Goal: Task Accomplishment & Management: Use online tool/utility

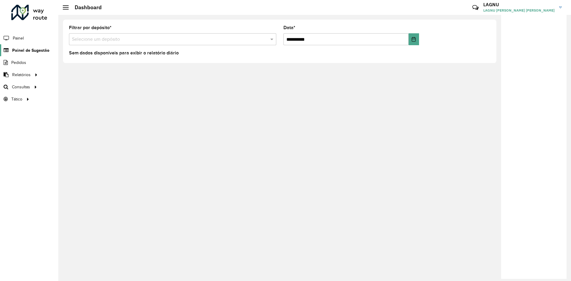
click at [24, 52] on span "Painel de Sugestão" at bounding box center [30, 50] width 37 height 6
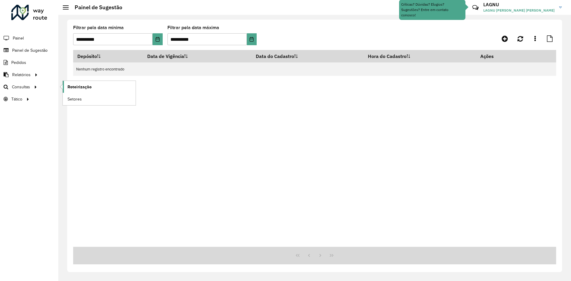
click at [70, 87] on span "Roteirização" at bounding box center [79, 87] width 24 height 6
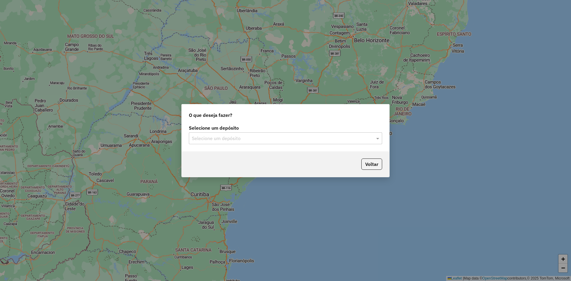
click at [252, 138] on input "text" at bounding box center [279, 138] width 175 height 7
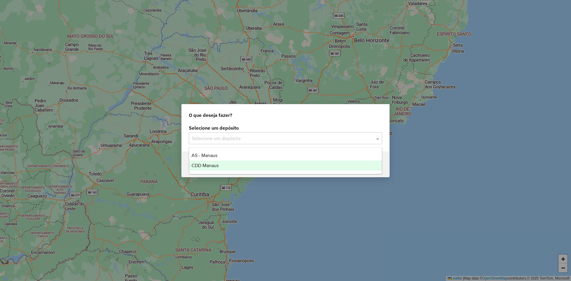
click at [235, 163] on div "CDD Manaus" at bounding box center [285, 166] width 193 height 10
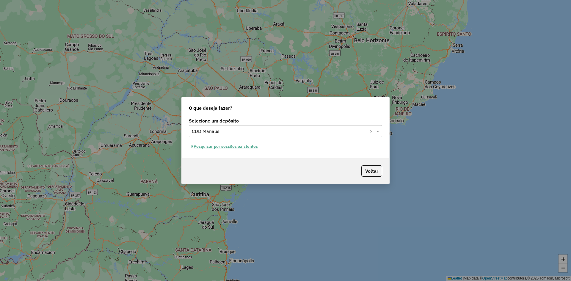
click at [245, 146] on button "Pesquisar por sessões existentes" at bounding box center [225, 146] width 72 height 9
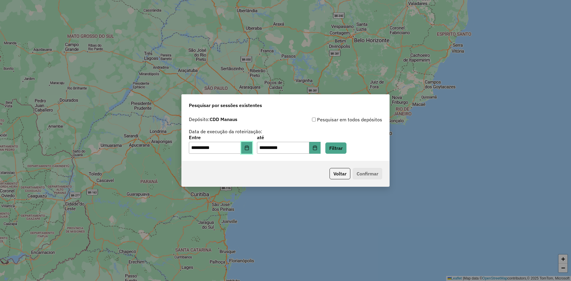
click at [252, 148] on button "Choose Date" at bounding box center [246, 148] width 11 height 12
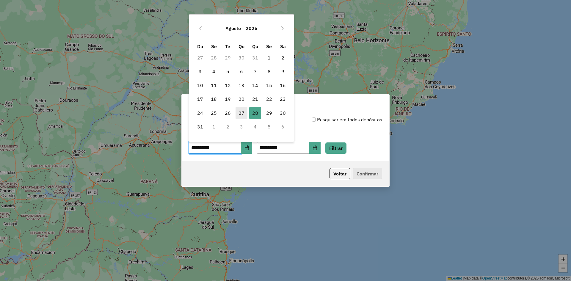
click at [242, 117] on span "27" at bounding box center [241, 113] width 12 height 12
type input "**********"
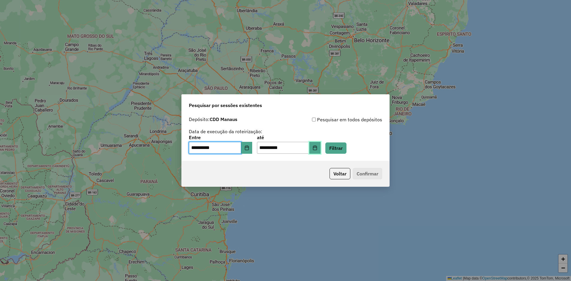
click at [317, 148] on icon "Choose Date" at bounding box center [314, 147] width 5 height 5
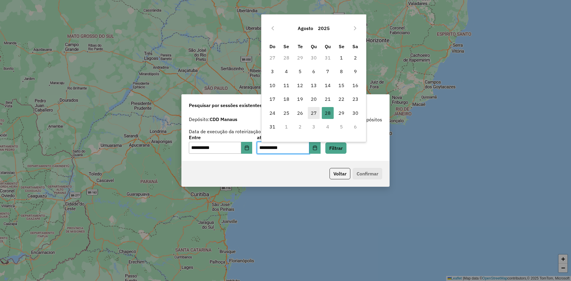
click at [315, 113] on span "27" at bounding box center [314, 113] width 12 height 12
type input "**********"
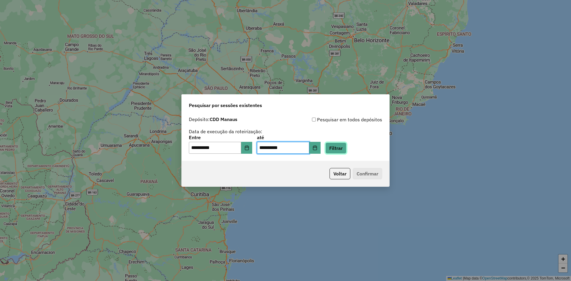
click at [346, 152] on button "Filtrar" at bounding box center [335, 147] width 21 height 11
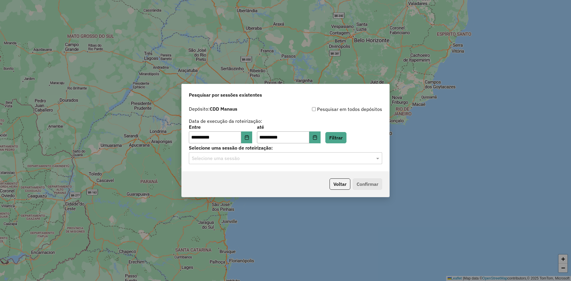
click at [321, 159] on input "text" at bounding box center [279, 158] width 175 height 7
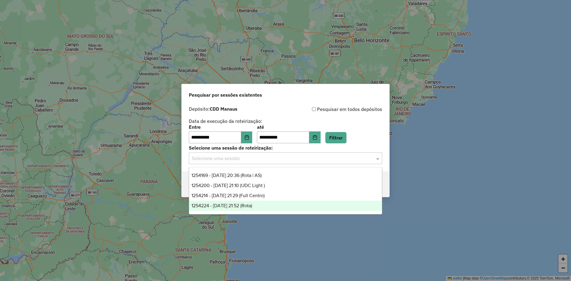
click at [265, 204] on div "1254224 - [DATE] 21:52 (Rota)" at bounding box center [285, 206] width 193 height 10
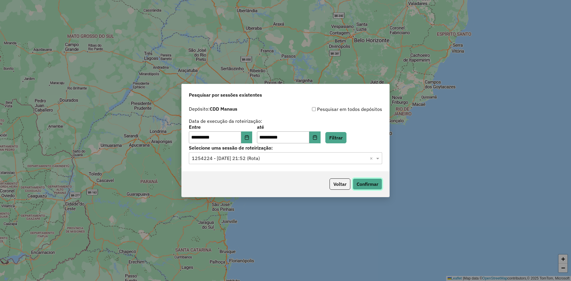
click at [363, 178] on button "Confirmar" at bounding box center [367, 183] width 29 height 11
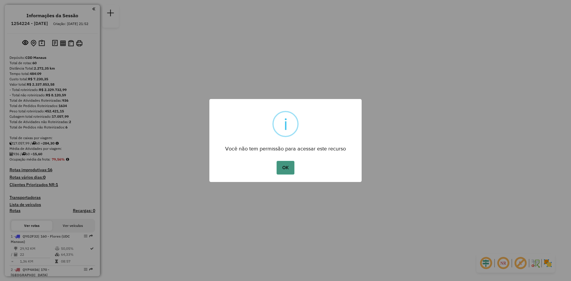
click at [282, 163] on button "OK" at bounding box center [285, 168] width 18 height 14
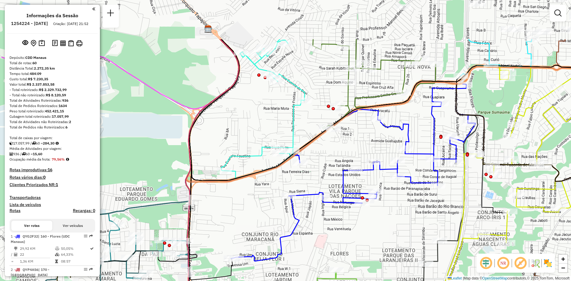
drag, startPoint x: 360, startPoint y: 145, endPoint x: 419, endPoint y: 210, distance: 88.4
click at [419, 210] on div "Janela de atendimento Grade de atendimento Capacidade Transportadoras Veículos …" at bounding box center [285, 140] width 571 height 281
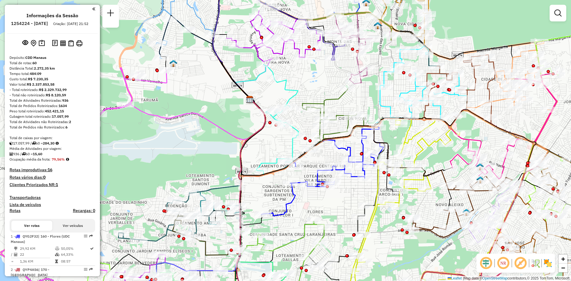
drag, startPoint x: 258, startPoint y: 111, endPoint x: 276, endPoint y: 136, distance: 31.3
click at [276, 136] on div "Janela de atendimento Grade de atendimento Capacidade Transportadoras Veículos …" at bounding box center [285, 140] width 571 height 281
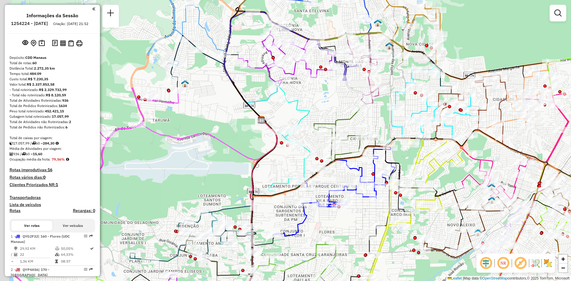
drag, startPoint x: 240, startPoint y: 71, endPoint x: 247, endPoint y: 81, distance: 11.8
click at [247, 81] on div "Janela de atendimento Grade de atendimento Capacidade Transportadoras Veículos …" at bounding box center [285, 140] width 571 height 281
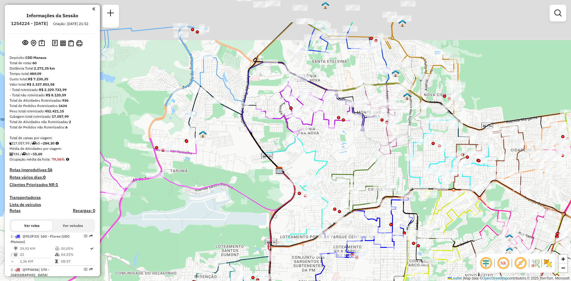
drag, startPoint x: 230, startPoint y: 57, endPoint x: 236, endPoint y: 75, distance: 18.2
click at [236, 75] on div "Janela de atendimento Grade de atendimento Capacidade Transportadoras Veículos …" at bounding box center [285, 140] width 571 height 281
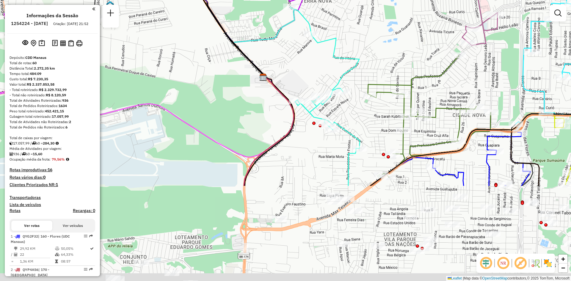
drag, startPoint x: 328, startPoint y: 197, endPoint x: 275, endPoint y: 70, distance: 137.6
click at [275, 70] on div "Janela de atendimento Grade de atendimento Capacidade Transportadoras Veículos …" at bounding box center [285, 140] width 571 height 281
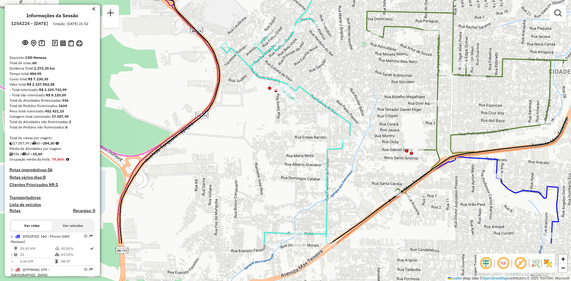
drag, startPoint x: 317, startPoint y: 168, endPoint x: 259, endPoint y: 104, distance: 86.3
click at [259, 104] on div "Janela de atendimento Grade de atendimento Capacidade Transportadoras Veículos …" at bounding box center [285, 140] width 571 height 281
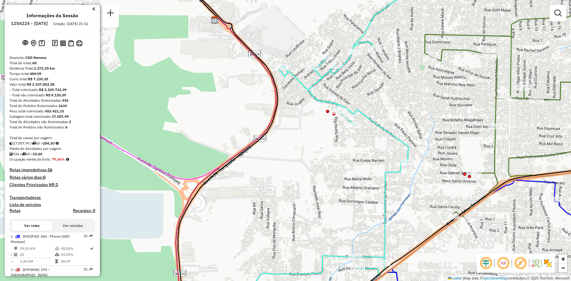
drag, startPoint x: 287, startPoint y: 198, endPoint x: 339, endPoint y: 225, distance: 59.0
click at [339, 225] on div "Janela de atendimento Grade de atendimento Capacidade Transportadoras Veículos …" at bounding box center [285, 140] width 571 height 281
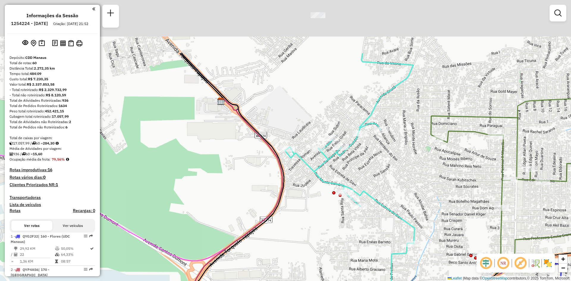
drag, startPoint x: 299, startPoint y: 133, endPoint x: 304, endPoint y: 224, distance: 91.7
click at [304, 224] on div "Janela de atendimento Grade de atendimento Capacidade Transportadoras Veículos …" at bounding box center [285, 140] width 571 height 281
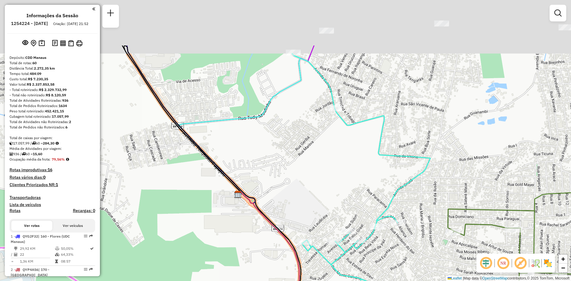
drag, startPoint x: 306, startPoint y: 111, endPoint x: 322, endPoint y: 176, distance: 66.4
click at [322, 176] on div "Janela de atendimento Grade de atendimento Capacidade Transportadoras Veículos …" at bounding box center [285, 140] width 571 height 281
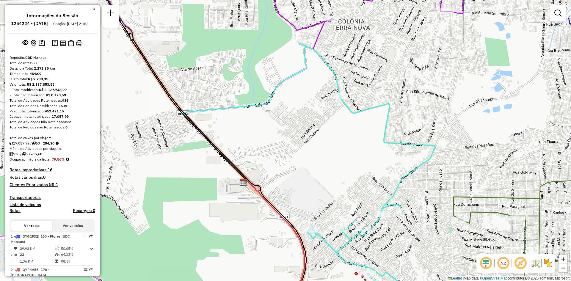
drag, startPoint x: 386, startPoint y: 174, endPoint x: 391, endPoint y: 157, distance: 18.3
click at [391, 157] on div "Janela de atendimento Grade de atendimento Capacidade Transportadoras Veículos …" at bounding box center [285, 140] width 571 height 281
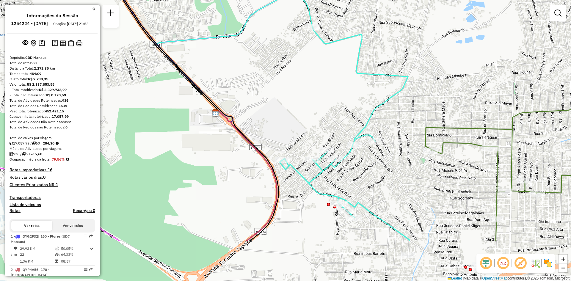
drag, startPoint x: 374, startPoint y: 244, endPoint x: 347, endPoint y: 175, distance: 74.3
click at [347, 175] on div "Janela de atendimento Grade de atendimento Capacidade Transportadoras Veículos …" at bounding box center [285, 140] width 571 height 281
